Goal: Check status

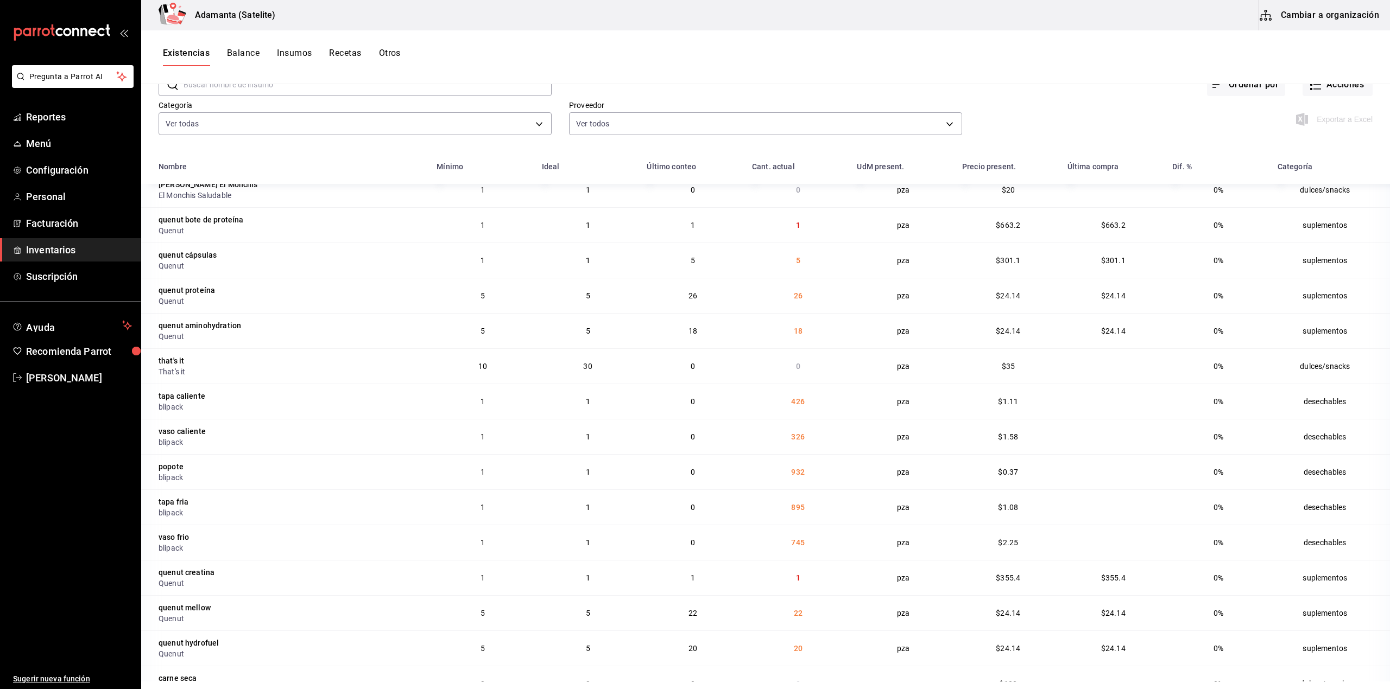
scroll to position [133, 0]
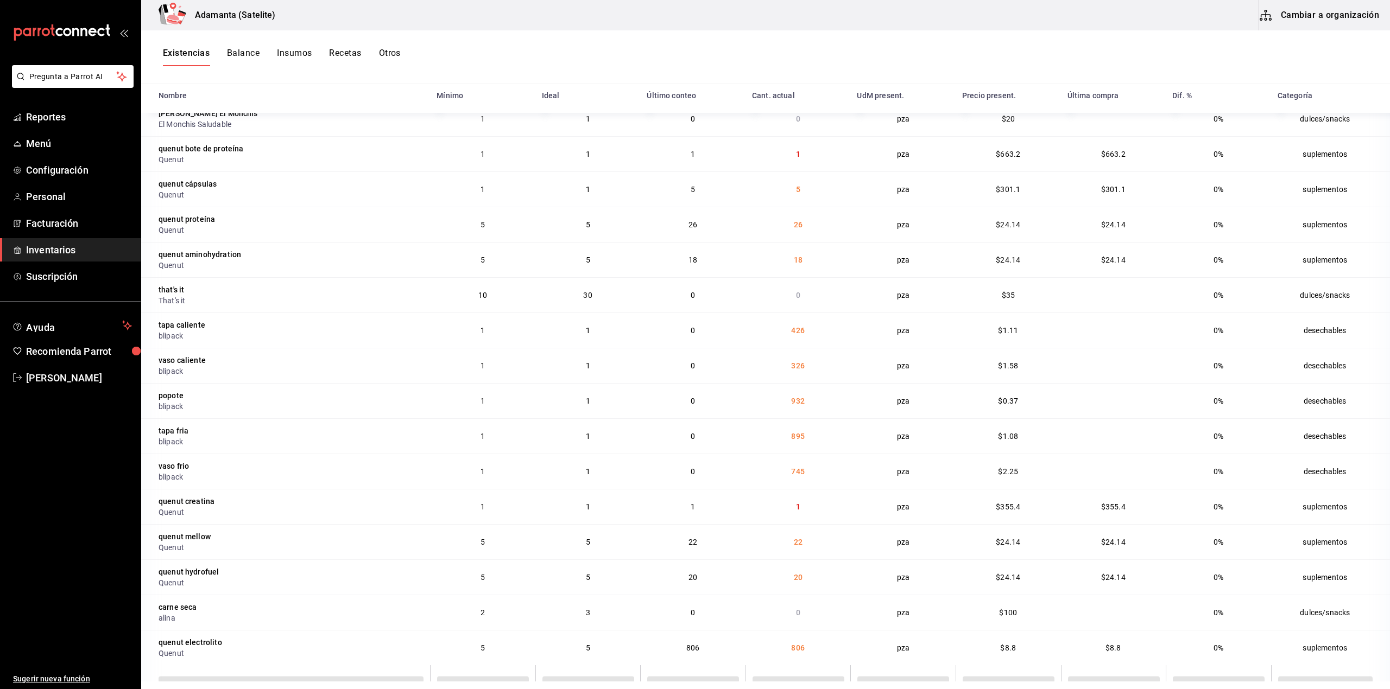
click at [70, 100] on li "Pregunta a Parrot AI" at bounding box center [70, 85] width 132 height 40
click at [70, 111] on span "Reportes" at bounding box center [79, 117] width 106 height 15
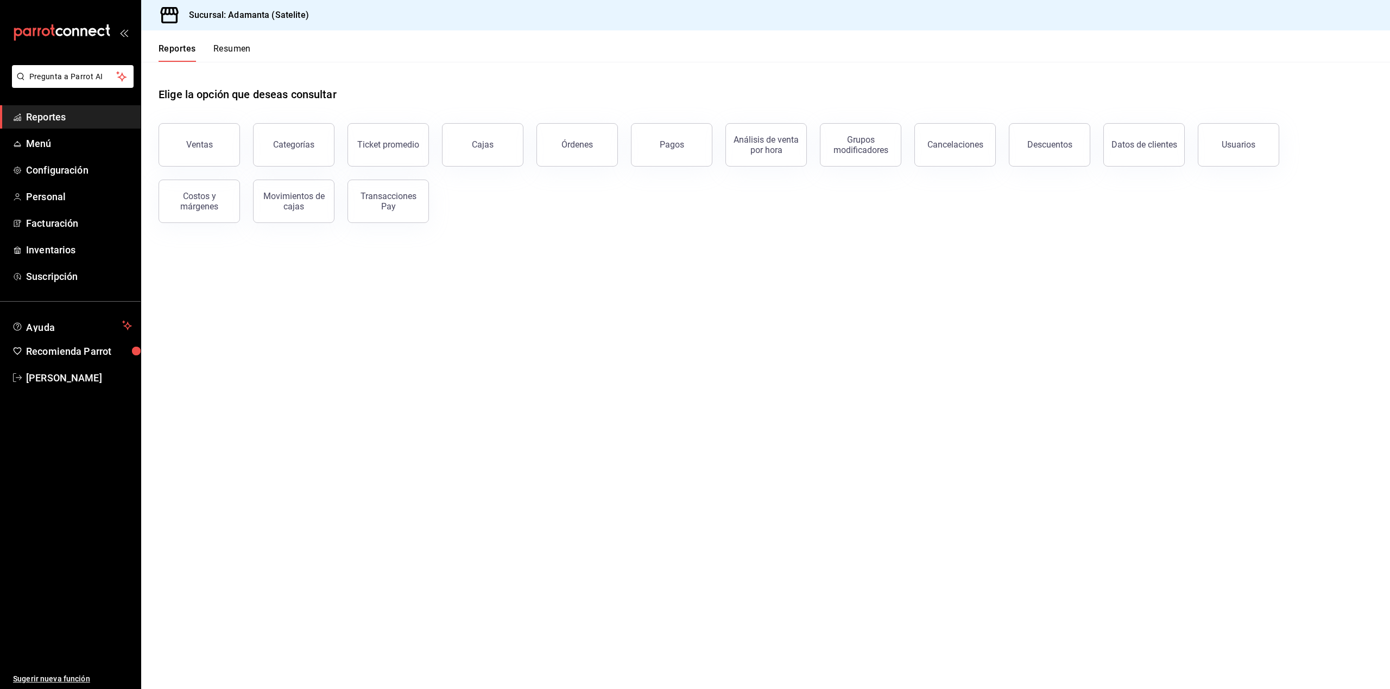
click at [236, 48] on button "Resumen" at bounding box center [231, 52] width 37 height 18
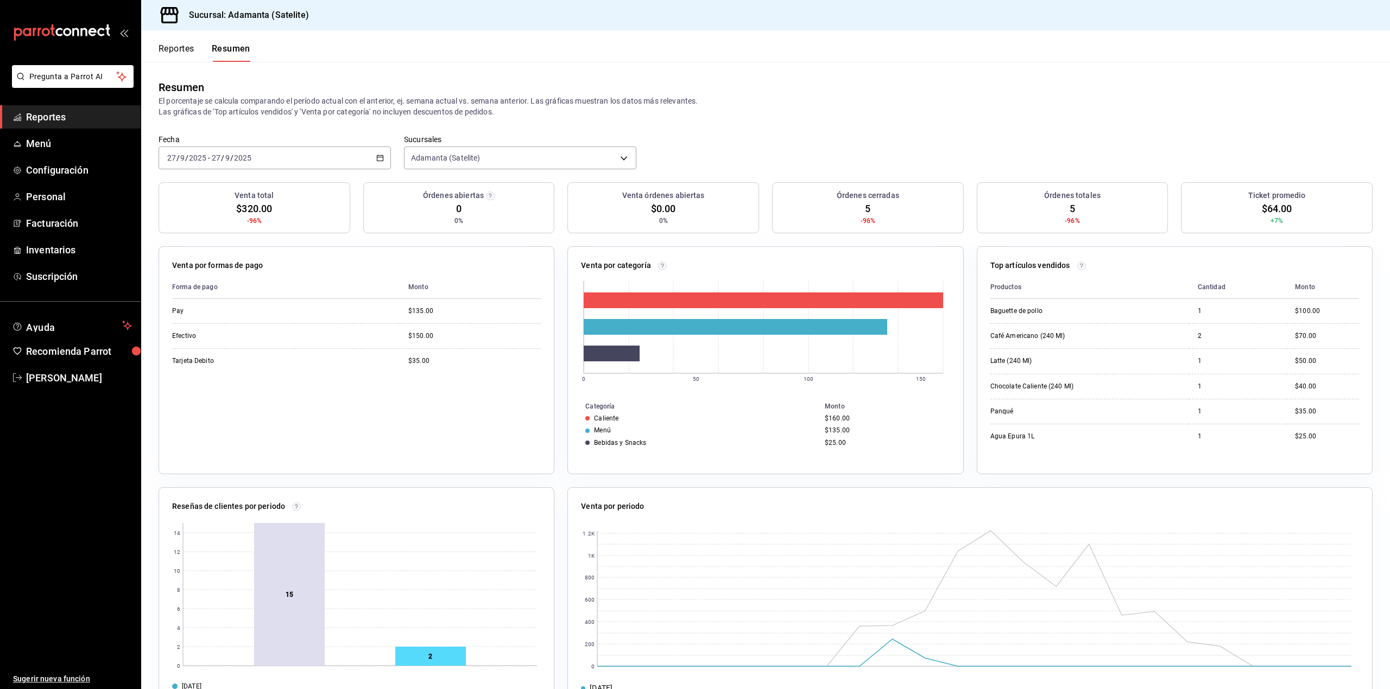
click at [950, 109] on p "El porcentaje se calcula comparando el período actual con el anterior, ej. sema…" at bounding box center [765, 107] width 1214 height 22
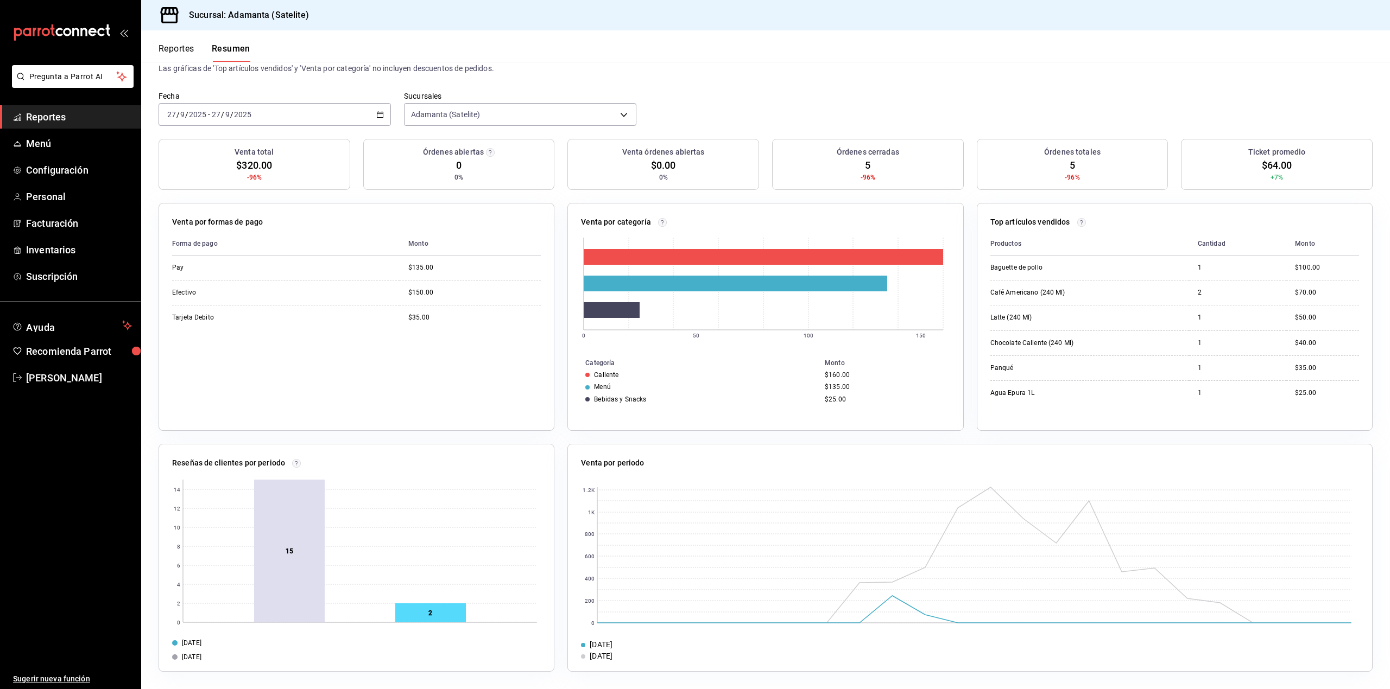
click at [376, 115] on icon "button" at bounding box center [380, 115] width 8 height 8
click at [215, 192] on span "Semana actual" at bounding box center [210, 196] width 84 height 11
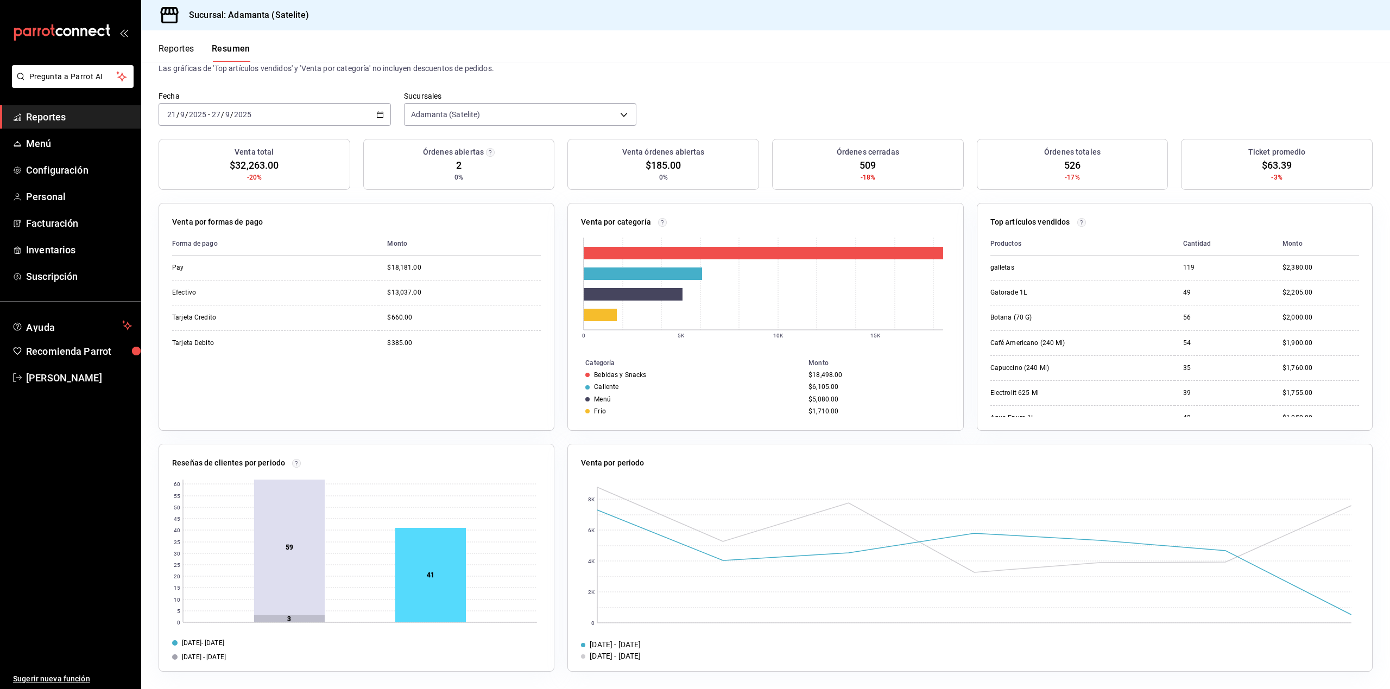
click at [379, 118] on div "[DATE] [DATE] - [DATE] [DATE]" at bounding box center [274, 114] width 232 height 23
click at [237, 175] on span "Ayer" at bounding box center [210, 171] width 84 height 11
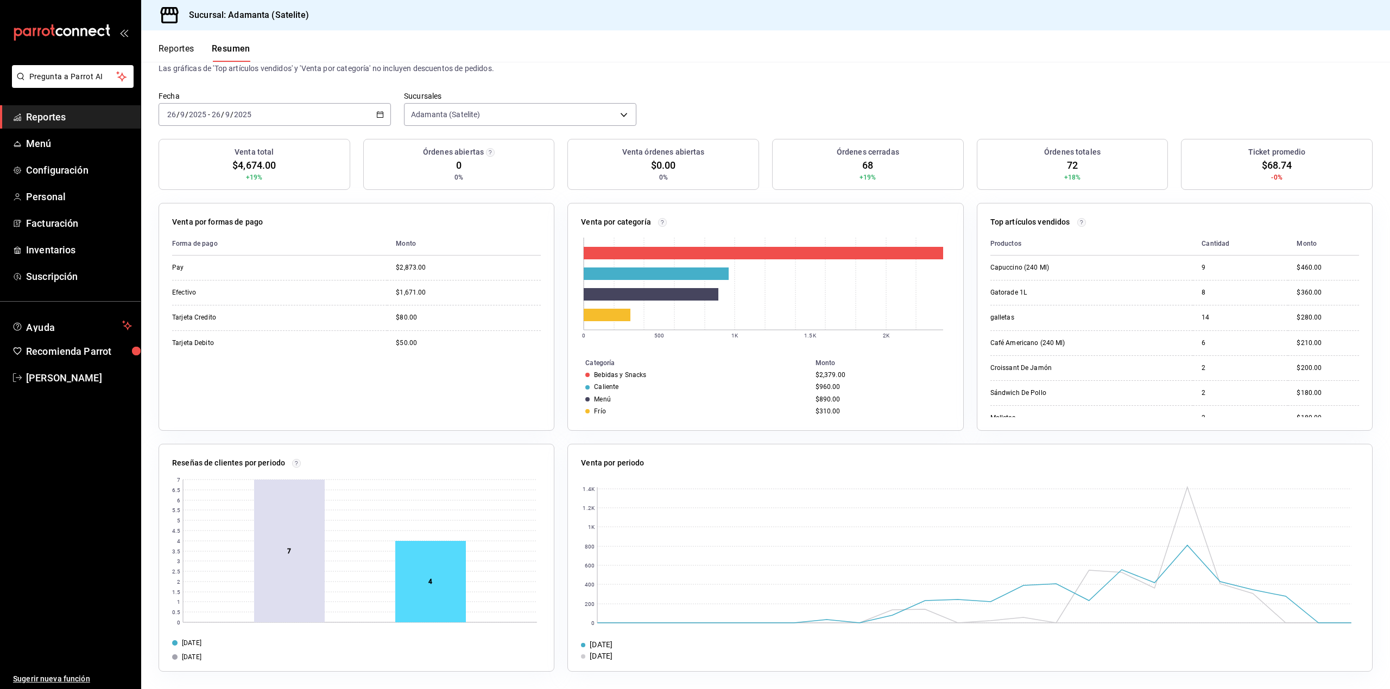
click at [377, 120] on div "[DATE] [DATE] - [DATE] [DATE]" at bounding box center [274, 114] width 232 height 23
click at [222, 271] on span "Rango de fechas" at bounding box center [210, 269] width 84 height 11
click at [341, 263] on button "25" at bounding box center [341, 259] width 19 height 20
